Goal: Task Accomplishment & Management: Manage account settings

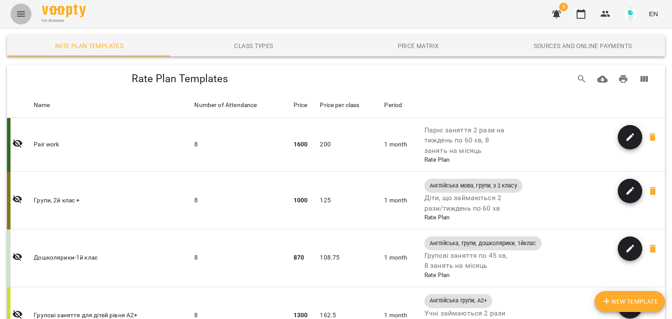
click at [18, 16] on icon "Menu" at bounding box center [21, 13] width 8 height 5
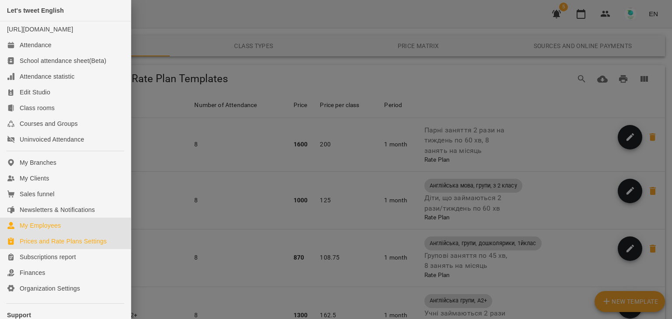
click at [37, 230] on div "My Employees" at bounding box center [40, 225] width 41 height 9
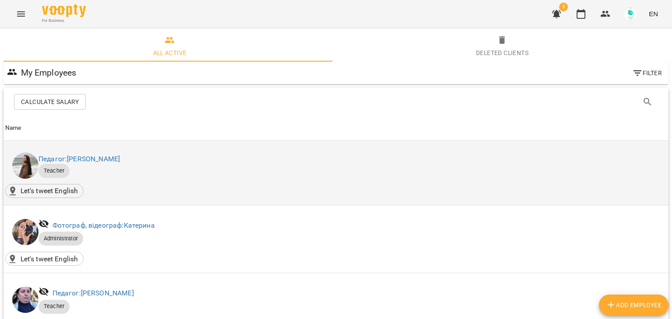
scroll to position [16, 0]
click at [120, 155] on link "Педагог: [PERSON_NAME]" at bounding box center [79, 159] width 81 height 8
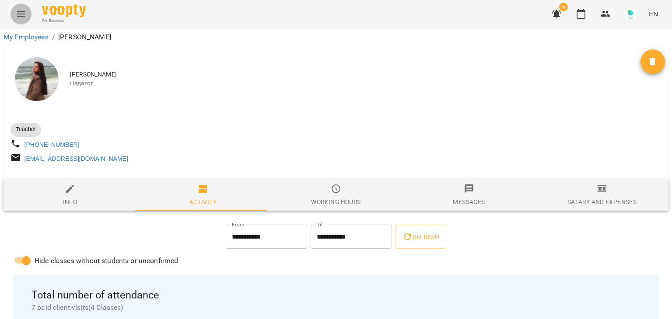
click at [19, 10] on icon "Menu" at bounding box center [21, 14] width 11 height 11
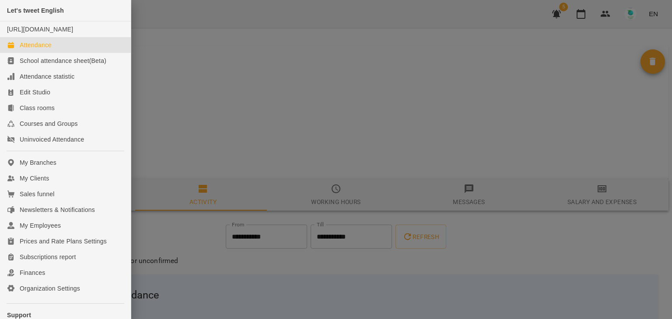
click at [36, 49] on div "Attendance" at bounding box center [36, 45] width 32 height 9
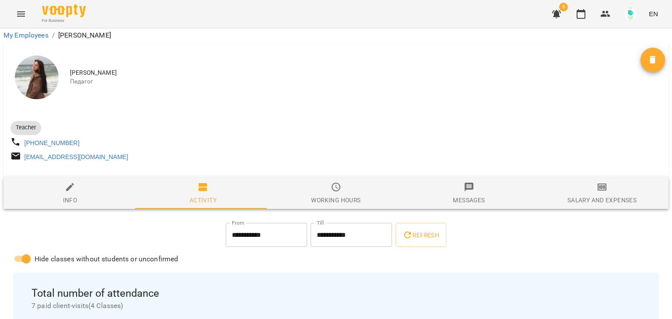
scroll to position [84, 0]
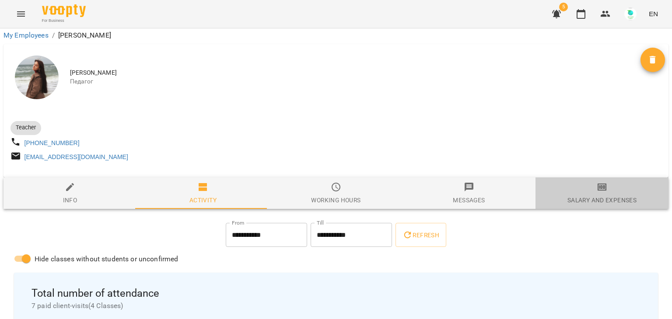
click at [601, 195] on div "Salary and Expenses" at bounding box center [602, 200] width 69 height 11
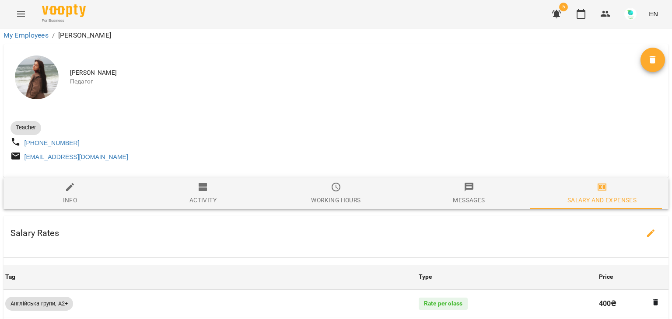
scroll to position [418, 0]
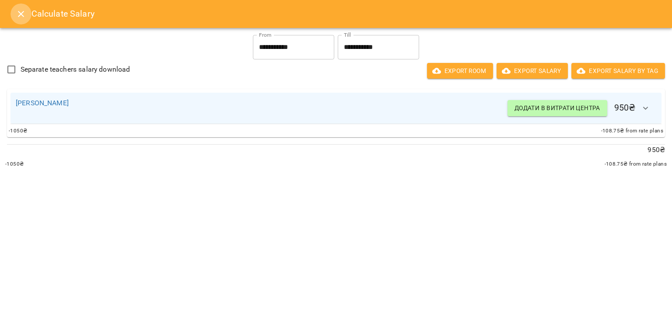
click at [21, 16] on icon "Close" at bounding box center [21, 14] width 11 height 11
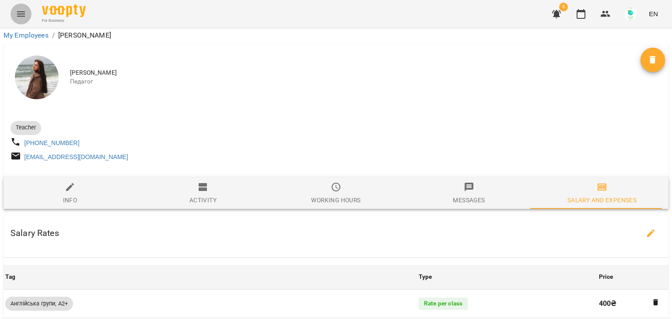
click at [21, 16] on icon "Menu" at bounding box center [21, 13] width 8 height 5
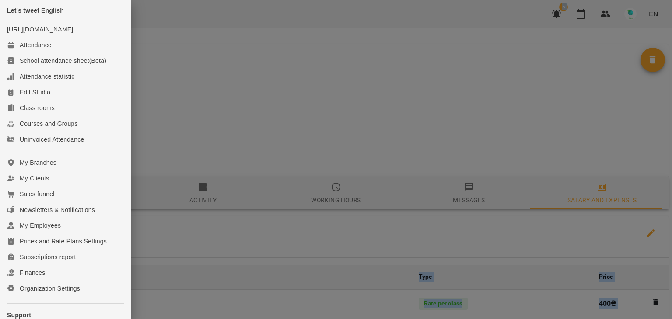
click at [21, 16] on div "Let's tweet English" at bounding box center [65, 10] width 131 height 21
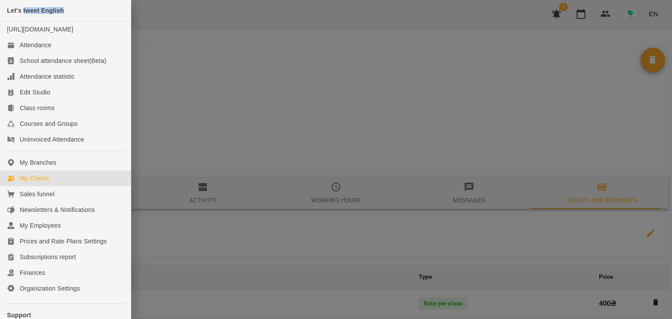
click at [32, 183] on div "My Clients" at bounding box center [34, 178] width 29 height 9
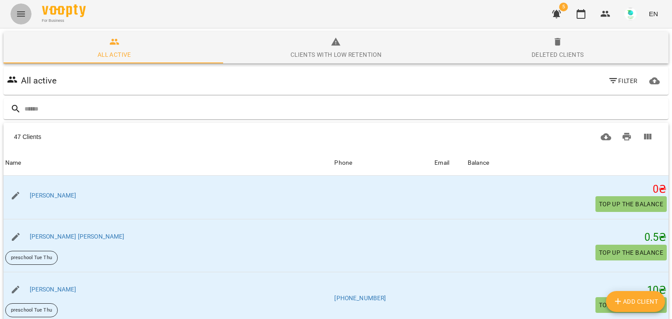
click at [23, 14] on icon "Menu" at bounding box center [21, 13] width 8 height 5
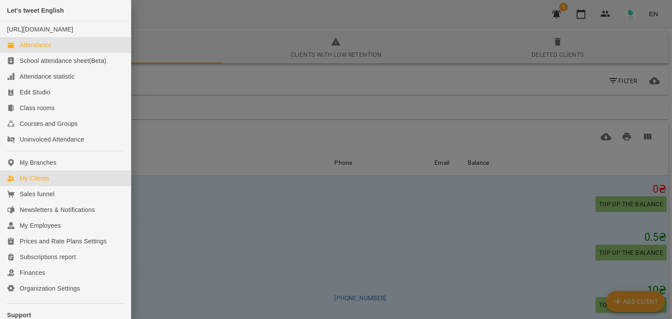
click at [37, 49] on div "Attendance" at bounding box center [36, 45] width 32 height 9
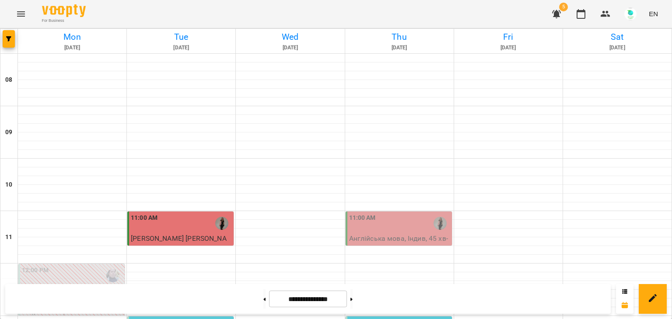
scroll to position [170, 0]
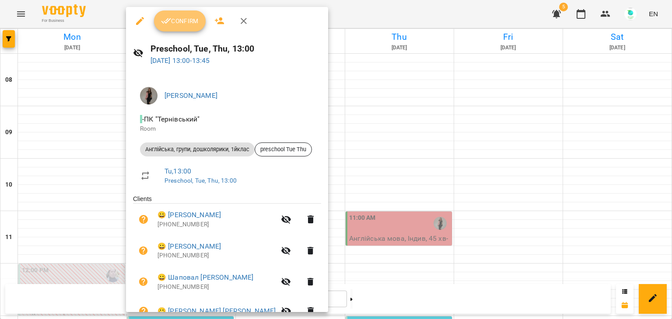
click at [180, 17] on span "Confirm" at bounding box center [180, 21] width 38 height 11
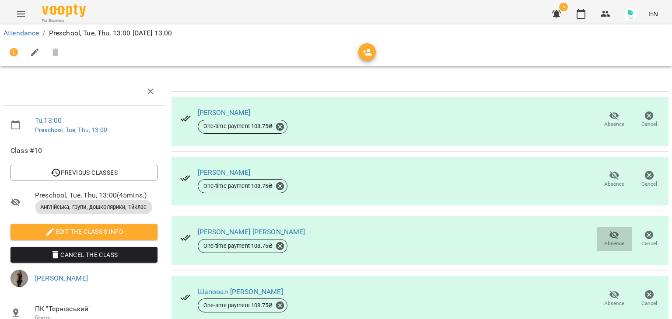
click at [609, 235] on icon "button" at bounding box center [614, 235] width 11 height 11
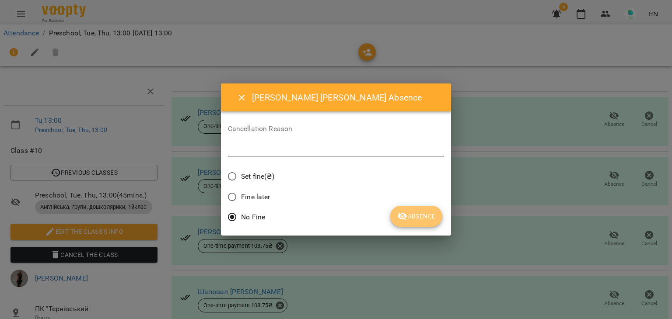
click at [420, 212] on span "Absence" at bounding box center [416, 216] width 38 height 11
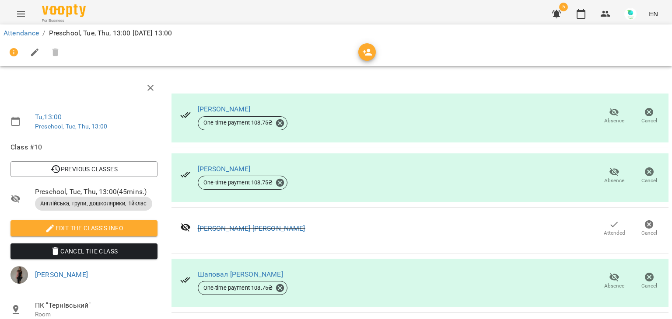
scroll to position [65, 0]
click at [610, 274] on icon "button" at bounding box center [615, 278] width 10 height 8
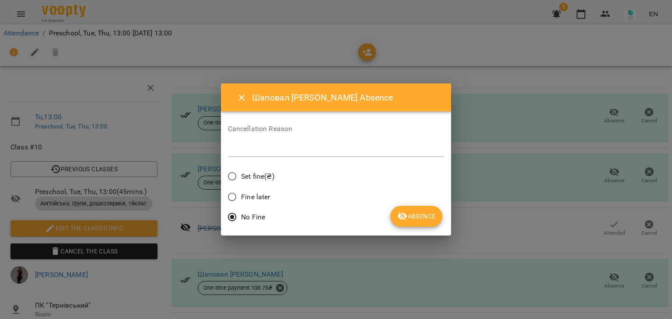
click at [412, 214] on span "Absence" at bounding box center [416, 216] width 38 height 11
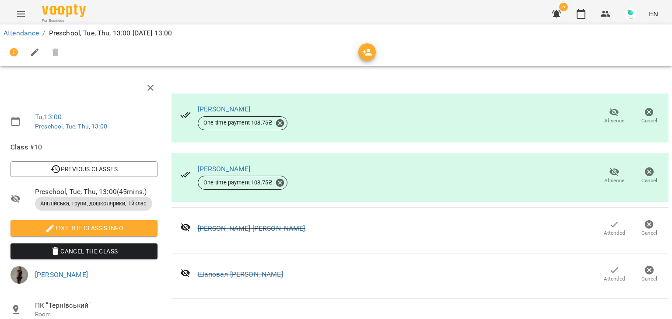
scroll to position [0, 0]
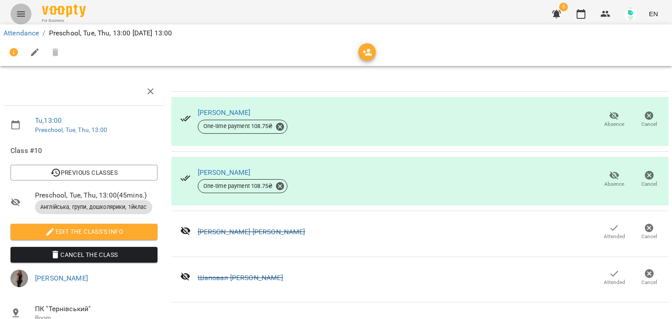
click at [25, 11] on icon "Menu" at bounding box center [21, 14] width 11 height 11
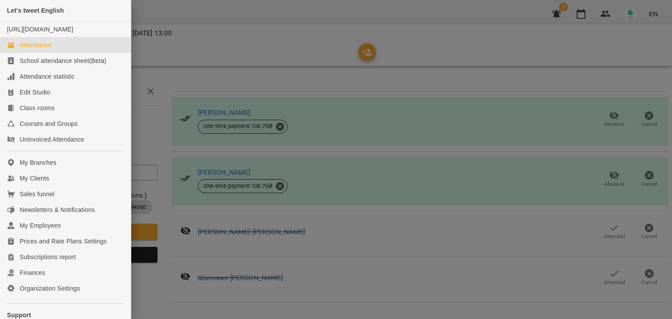
click at [30, 49] on div "Attendance" at bounding box center [36, 45] width 32 height 9
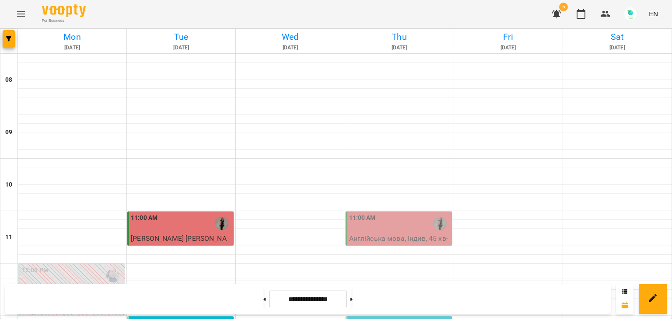
scroll to position [138, 0]
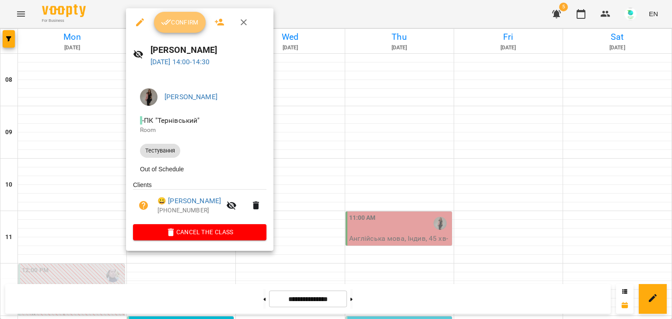
click at [186, 21] on span "Confirm" at bounding box center [180, 22] width 38 height 11
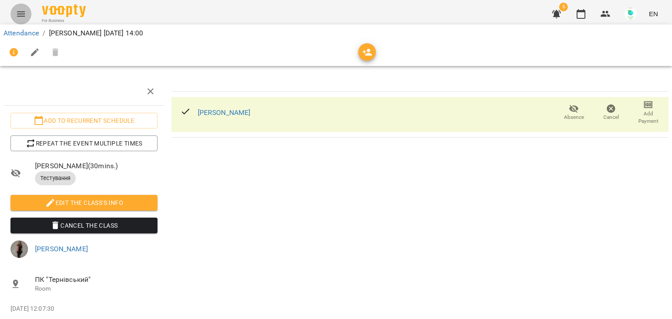
click at [16, 17] on icon "Menu" at bounding box center [21, 14] width 11 height 11
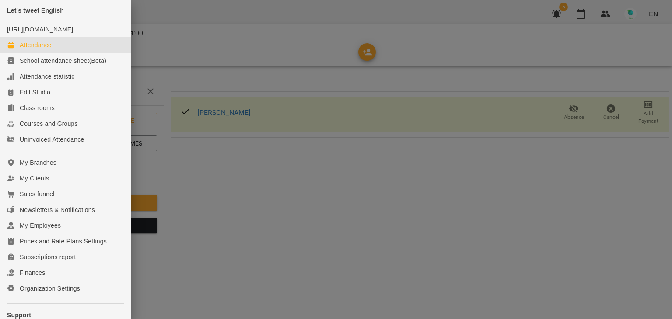
click at [32, 49] on div "Attendance" at bounding box center [36, 45] width 32 height 9
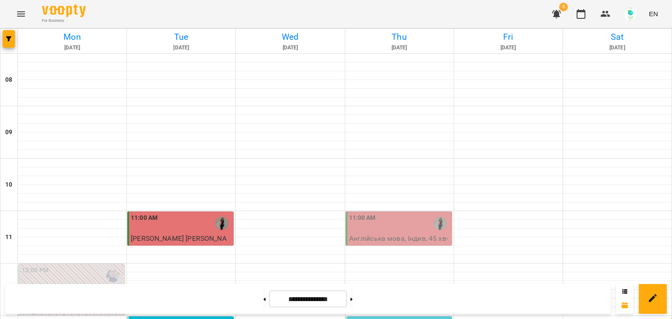
scroll to position [54, 0]
click at [24, 11] on icon "Menu" at bounding box center [21, 14] width 11 height 11
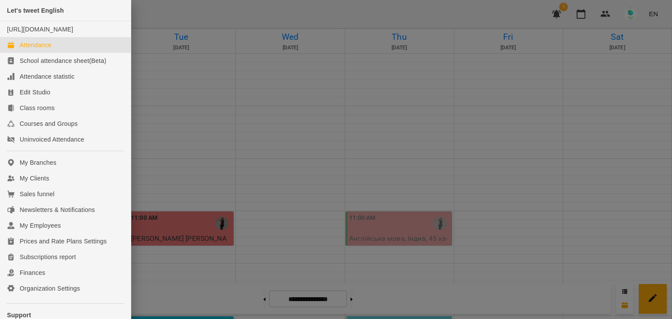
click at [30, 49] on div "Attendance" at bounding box center [36, 45] width 32 height 9
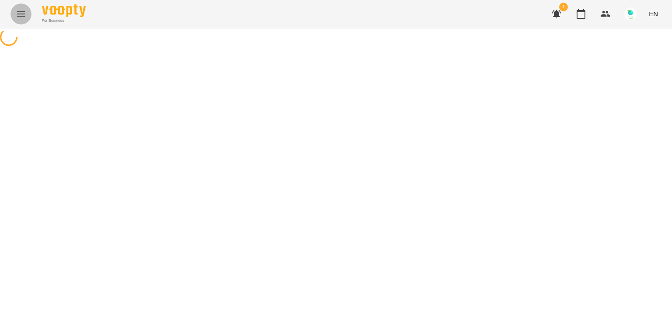
click at [29, 15] on button "Menu" at bounding box center [21, 14] width 21 height 21
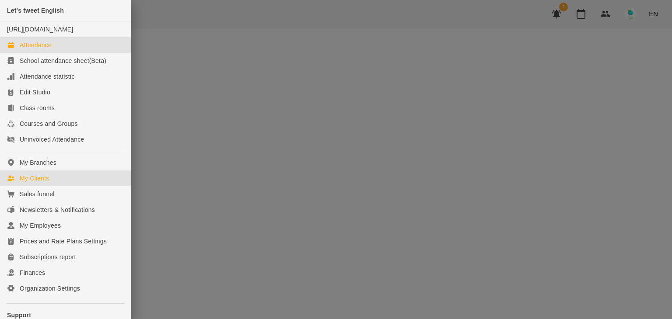
click at [35, 183] on div "My Clients" at bounding box center [34, 178] width 29 height 9
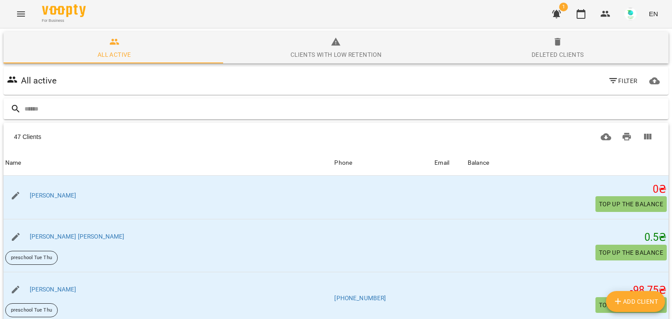
click at [51, 110] on input "text" at bounding box center [345, 109] width 641 height 14
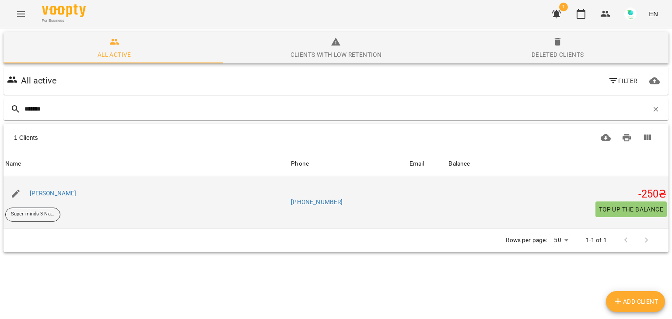
type input "*******"
click at [86, 200] on div "[PERSON_NAME]" at bounding box center [147, 194] width 286 height 25
click at [67, 196] on link "[PERSON_NAME]" at bounding box center [53, 193] width 47 height 7
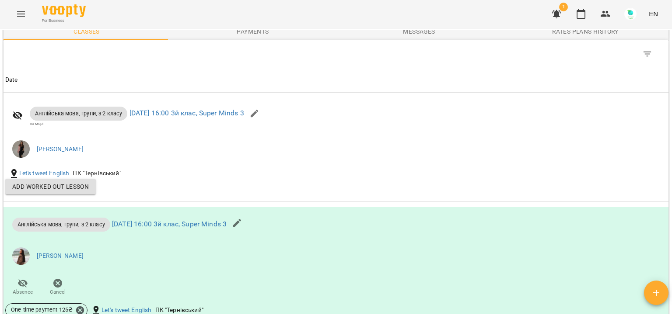
scroll to position [613, 0]
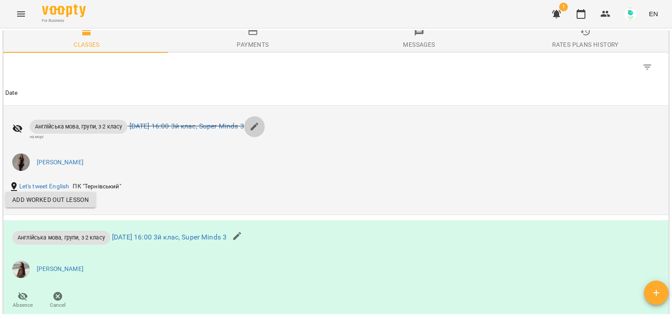
click at [259, 131] on icon "button" at bounding box center [255, 127] width 8 height 8
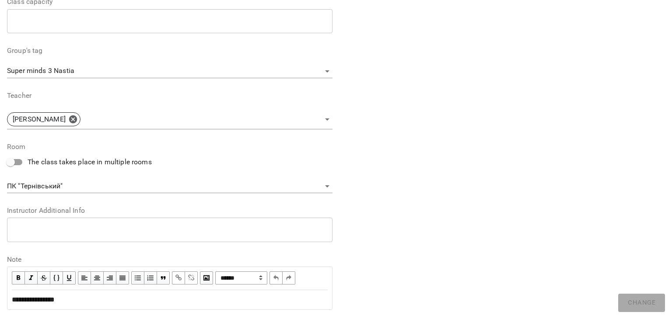
scroll to position [263, 0]
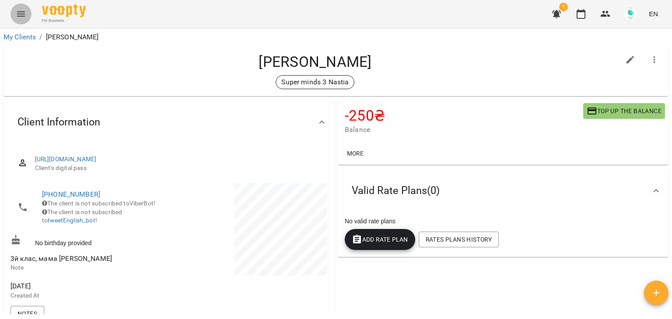
click at [26, 18] on icon "Menu" at bounding box center [21, 14] width 11 height 11
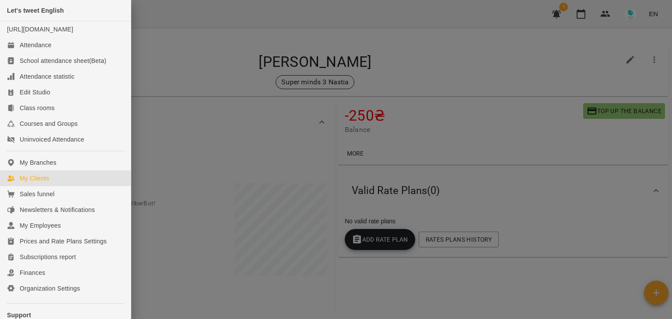
click at [40, 183] on div "My Clients" at bounding box center [34, 178] width 29 height 9
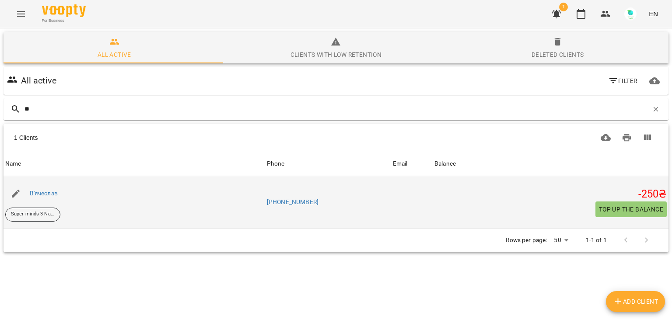
type input "**"
click at [91, 197] on div "В'ячеслав" at bounding box center [135, 194] width 262 height 25
click at [49, 196] on link "В'ячеслав" at bounding box center [44, 193] width 28 height 7
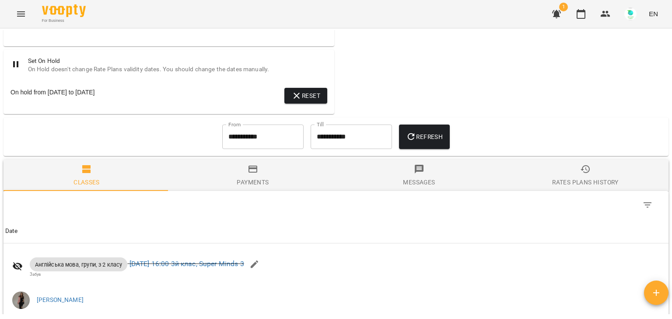
scroll to position [580, 0]
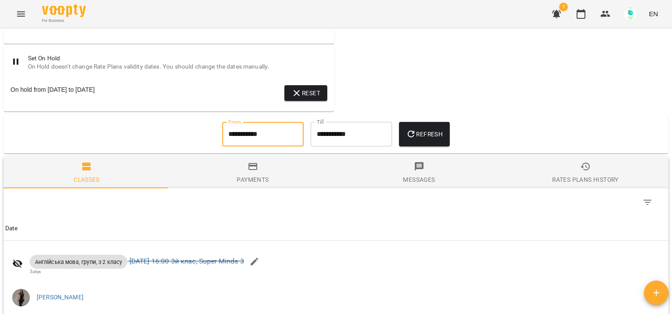
click at [270, 137] on input "**********" at bounding box center [262, 134] width 81 height 25
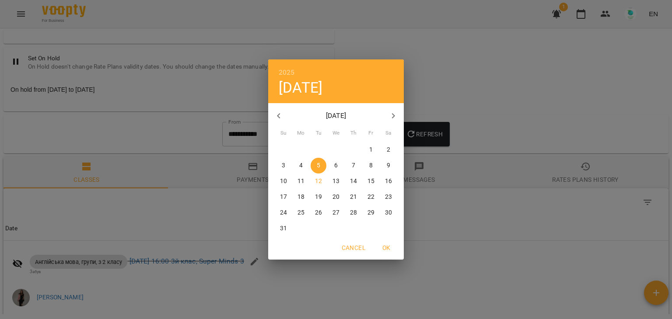
click at [365, 148] on span "1" at bounding box center [371, 150] width 16 height 9
type input "**********"
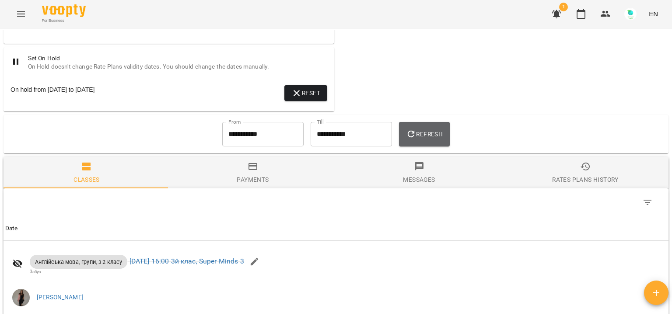
click at [429, 131] on button "Refresh" at bounding box center [424, 134] width 51 height 25
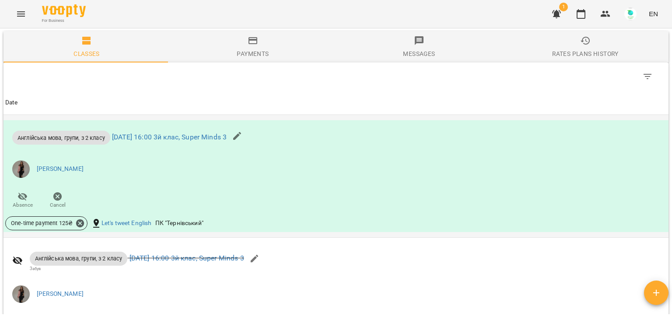
scroll to position [705, 0]
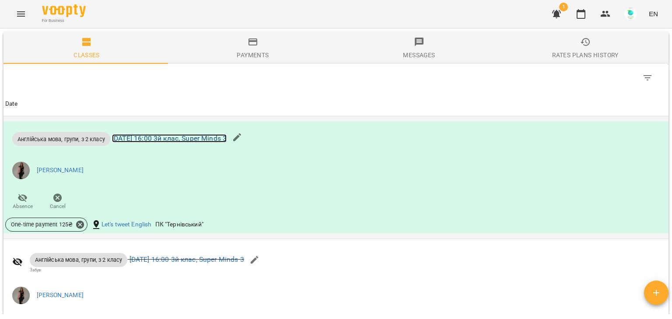
click at [165, 143] on link "[DATE] 16:00 3й клас, Super Minds 3" at bounding box center [169, 138] width 115 height 8
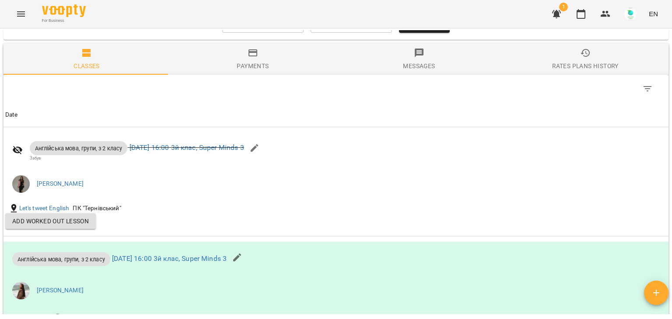
scroll to position [693, 0]
click at [566, 7] on span "1" at bounding box center [563, 7] width 9 height 9
click at [556, 15] on icon "button" at bounding box center [556, 14] width 9 height 8
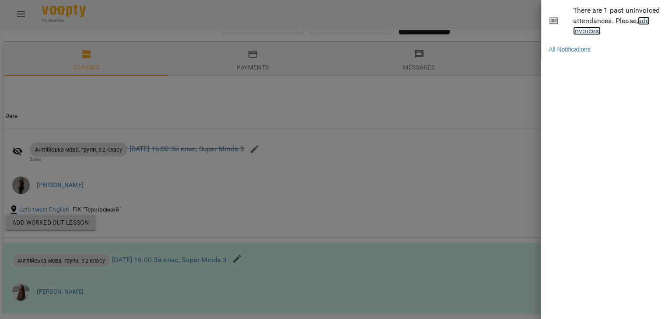
click at [587, 34] on link "add invoices!" at bounding box center [611, 26] width 77 height 19
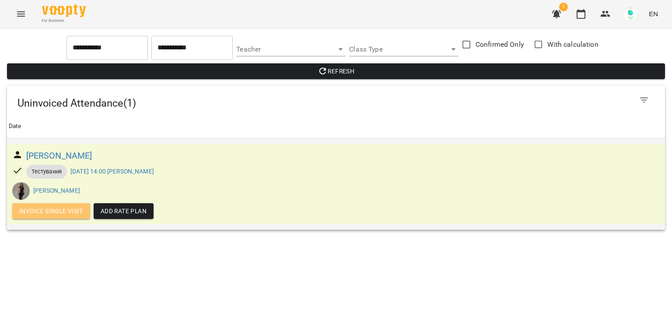
click at [64, 205] on button "Invoice single visit" at bounding box center [51, 211] width 78 height 16
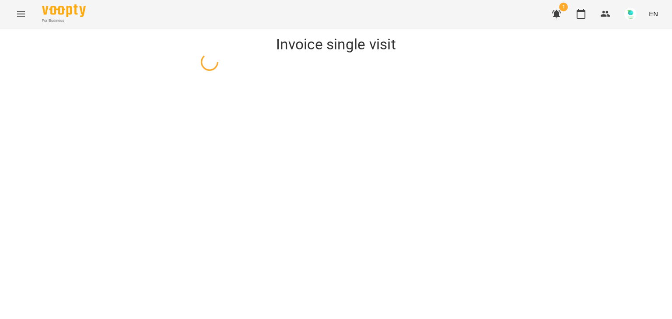
select select "**********"
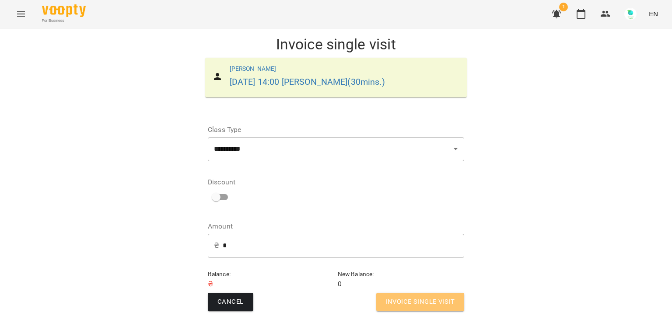
click at [396, 298] on span "Invoice single visit" at bounding box center [420, 302] width 69 height 11
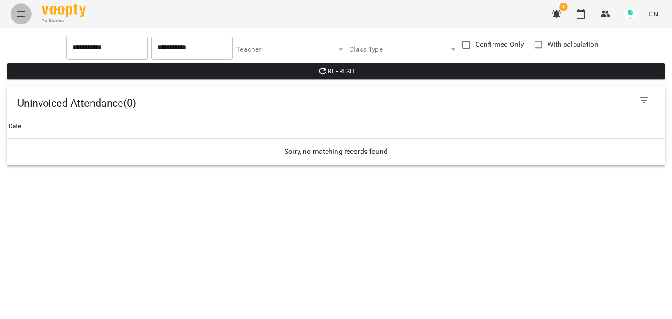
click at [22, 11] on icon "Menu" at bounding box center [21, 13] width 8 height 5
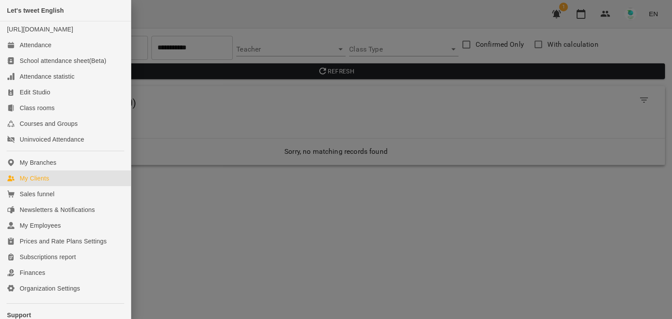
click at [36, 183] on div "My Clients" at bounding box center [34, 178] width 29 height 9
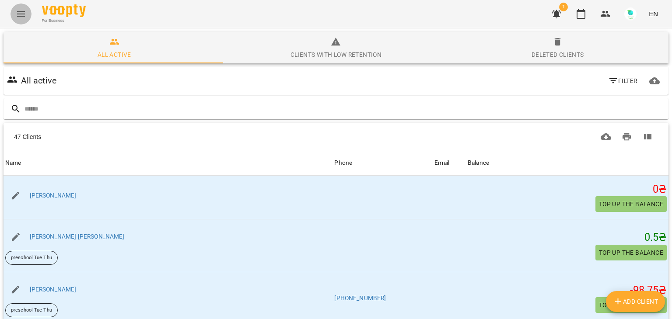
click at [23, 13] on icon "Menu" at bounding box center [21, 14] width 11 height 11
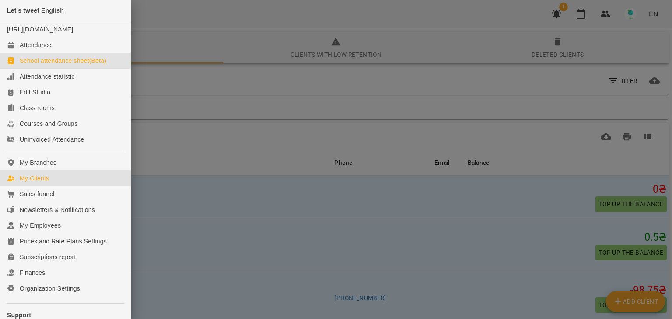
click at [38, 65] on div "School attendance sheet(Beta)" at bounding box center [63, 60] width 87 height 9
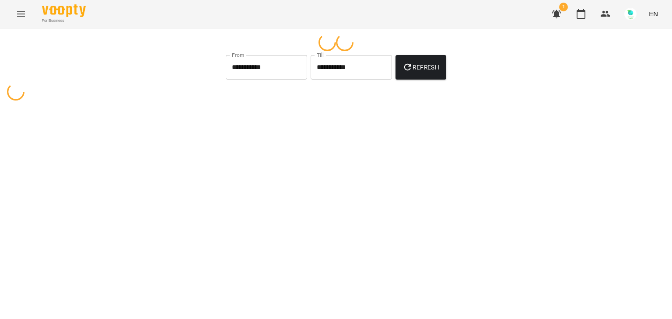
select select "**********"
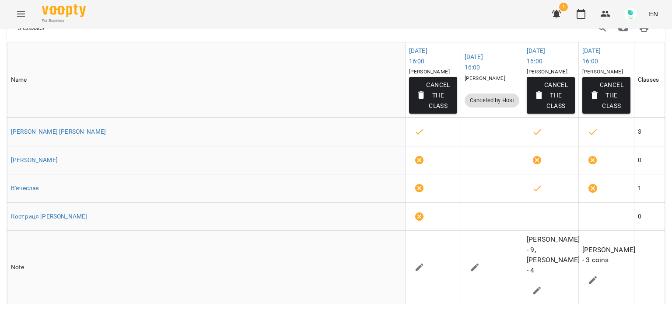
scroll to position [124, 0]
